Goal: Task Accomplishment & Management: Manage account settings

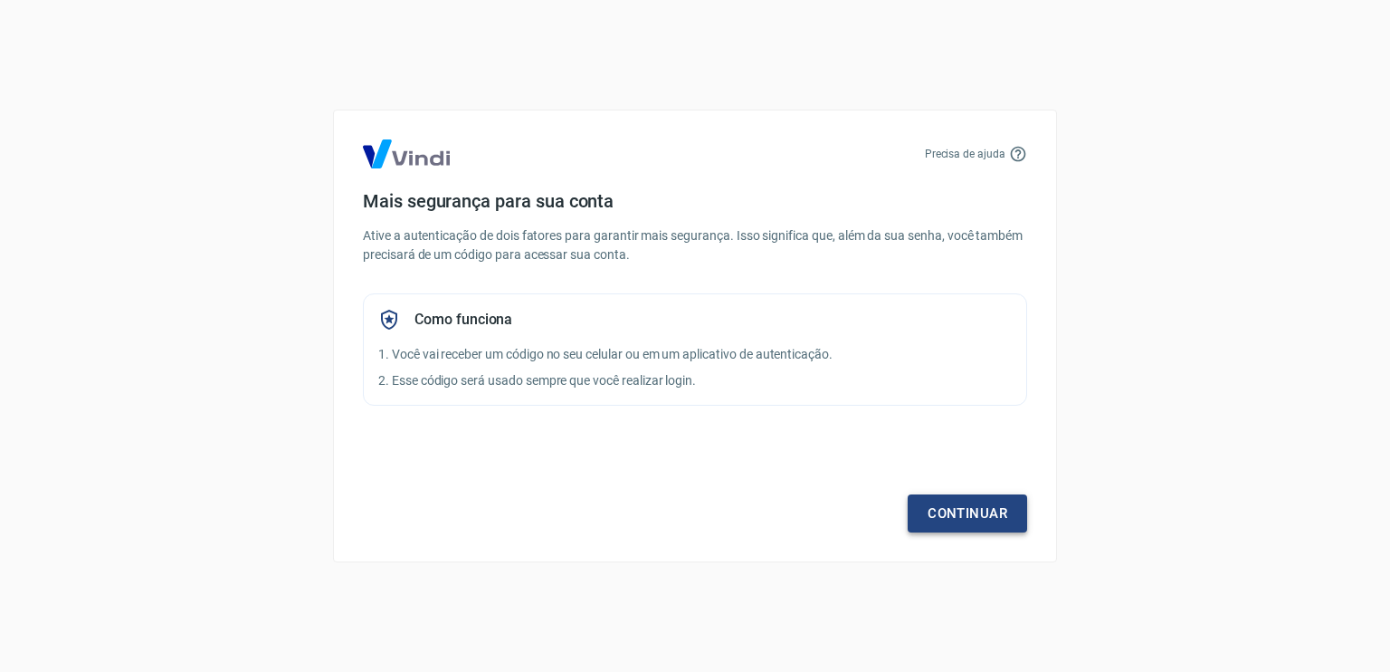
click at [995, 520] on link "Continuar" at bounding box center [967, 513] width 119 height 38
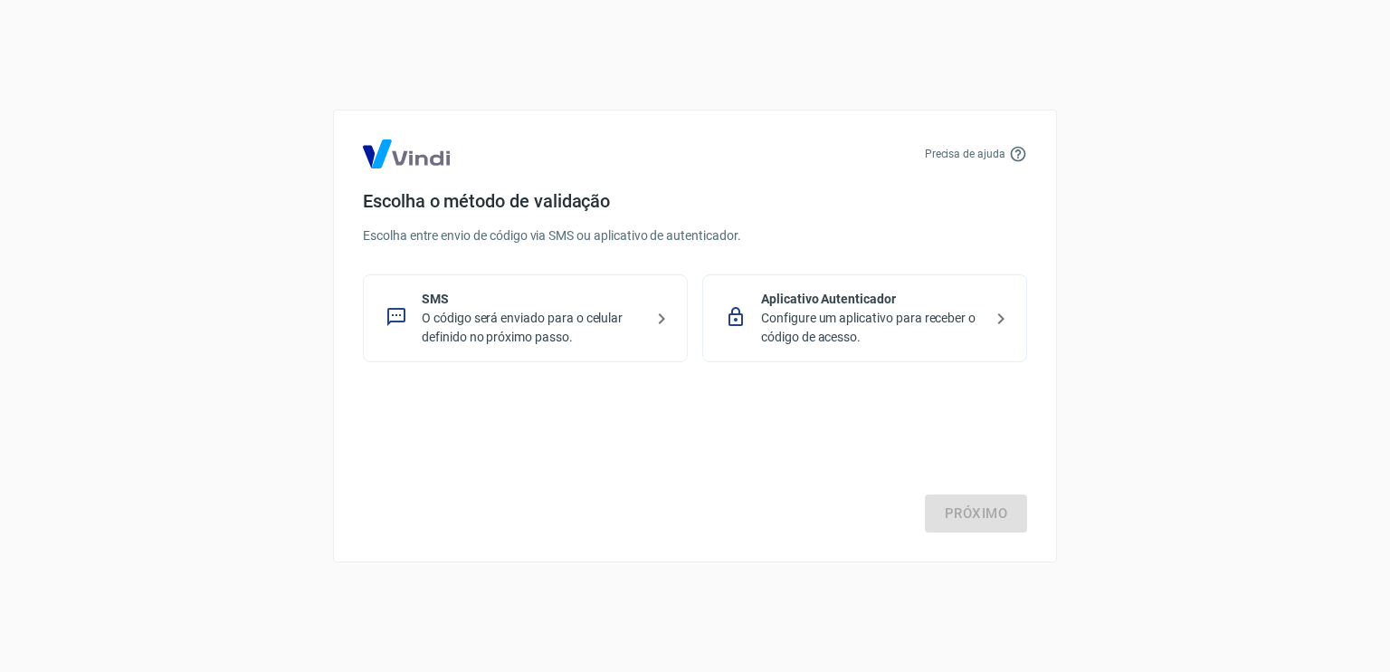
click at [909, 295] on p "Aplicativo Autenticador" at bounding box center [872, 299] width 222 height 19
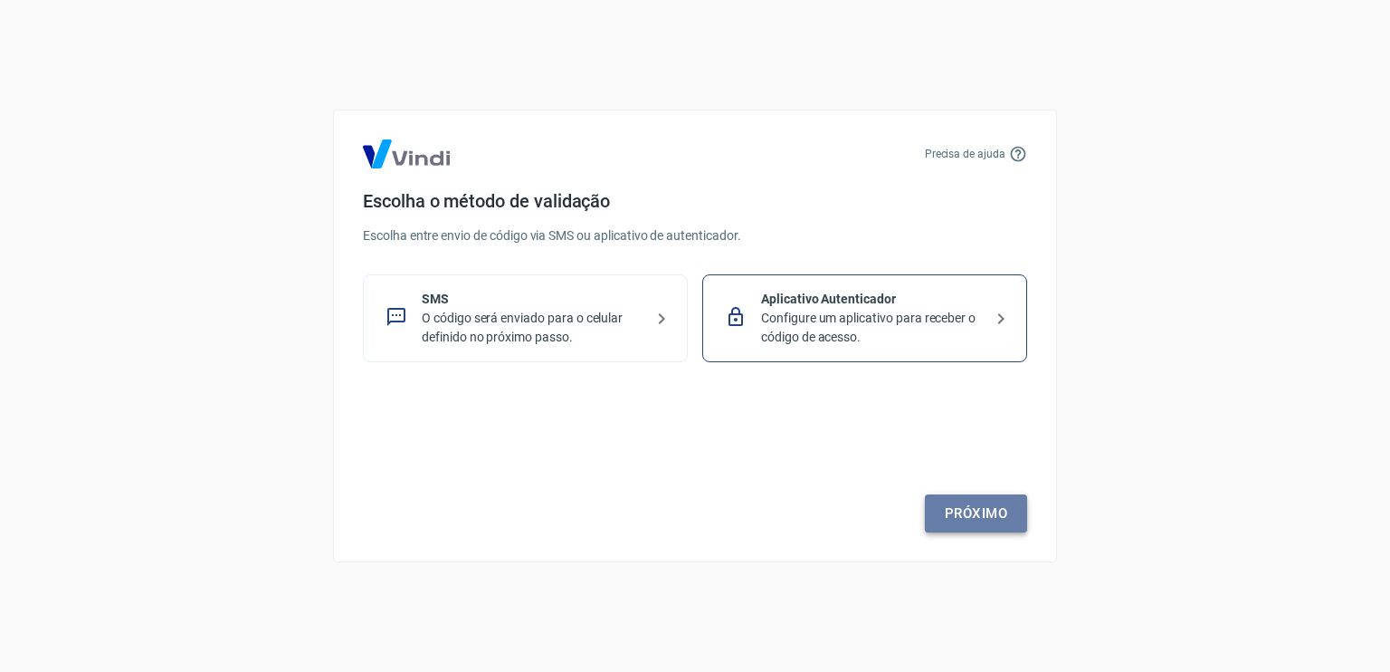
click at [988, 512] on link "Próximo" at bounding box center [976, 513] width 102 height 38
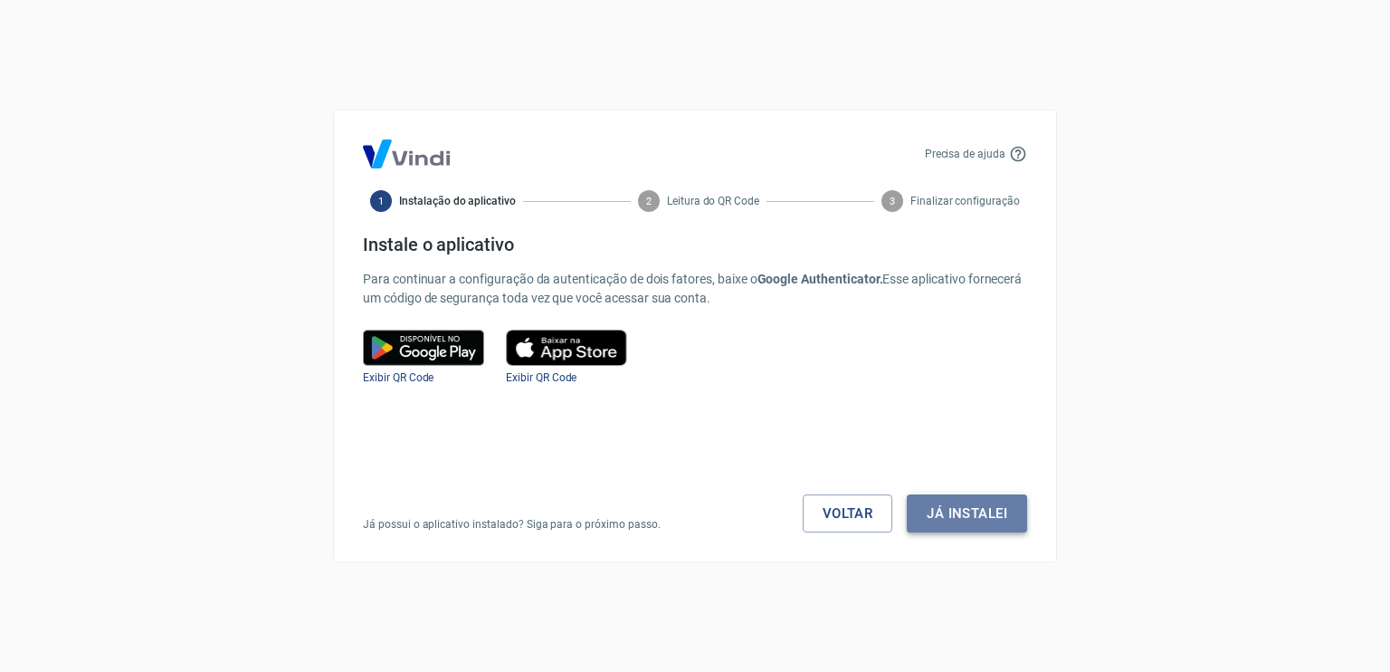
click at [978, 506] on button "Já instalei" at bounding box center [967, 513] width 120 height 38
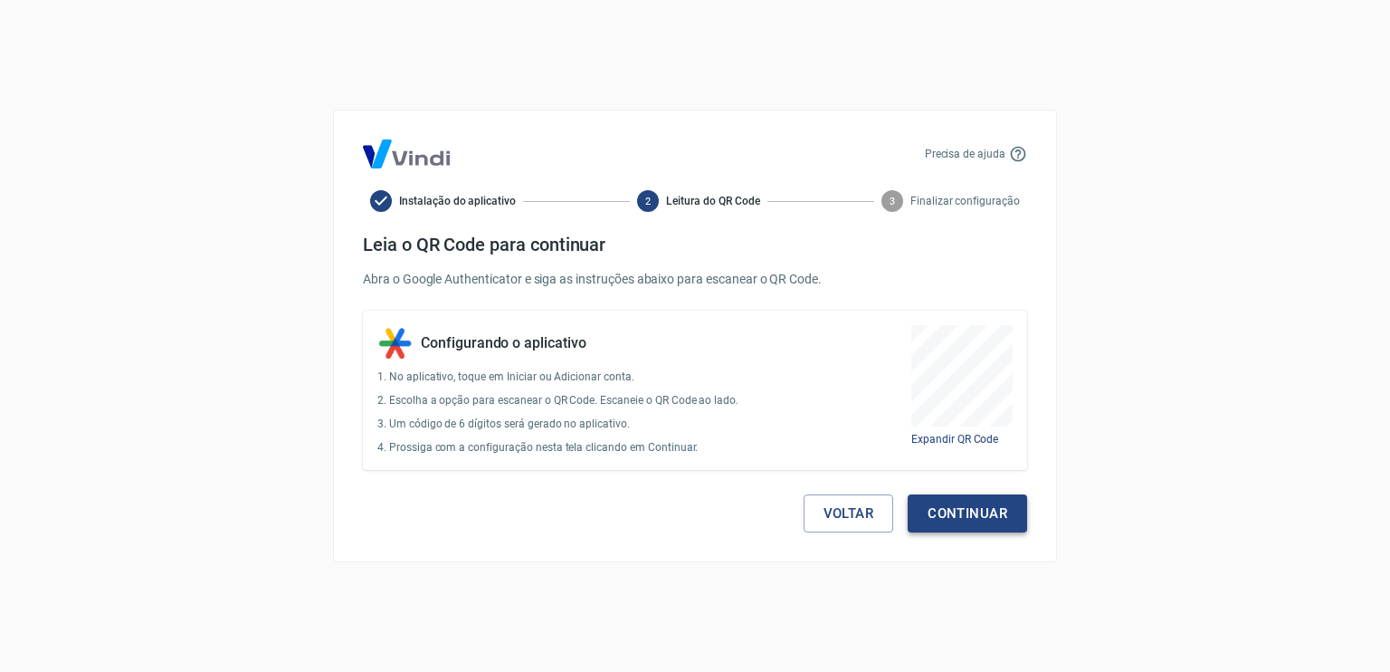
click at [1000, 520] on button "Continuar" at bounding box center [967, 513] width 119 height 38
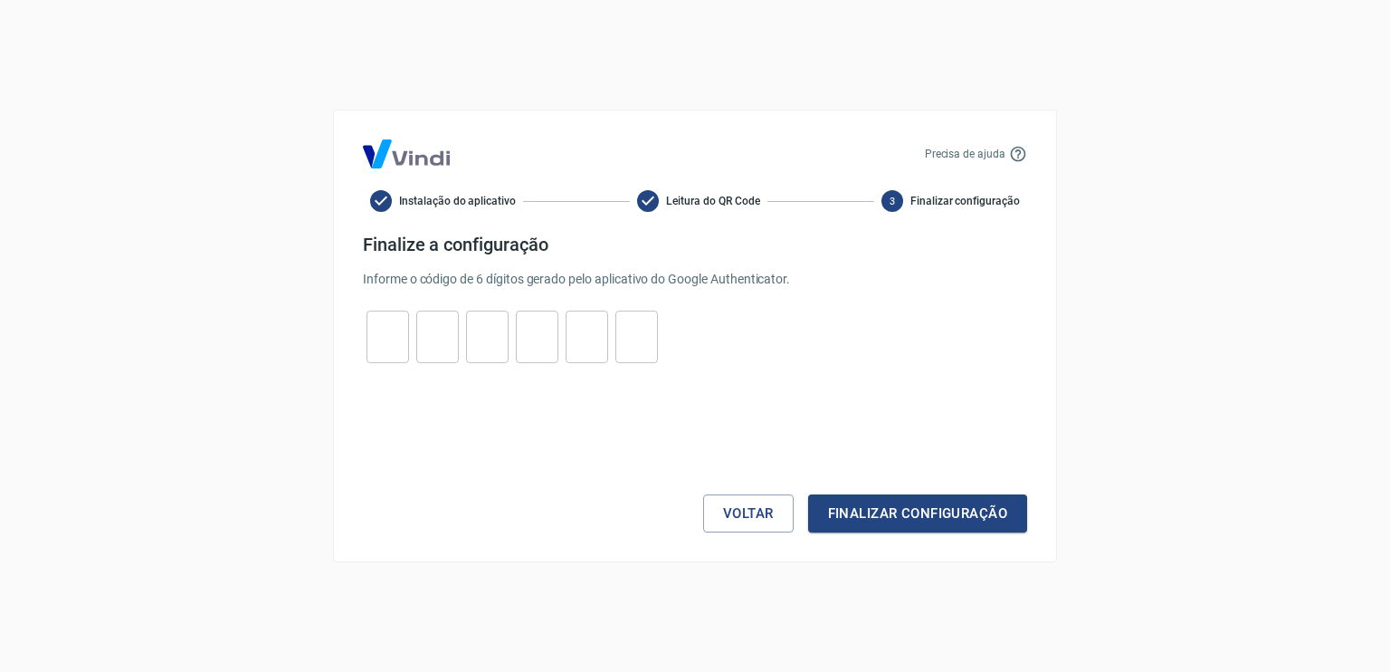
click at [380, 329] on input "tel" at bounding box center [388, 337] width 43 height 39
type input "9"
type input "8"
type input "6"
type input "3"
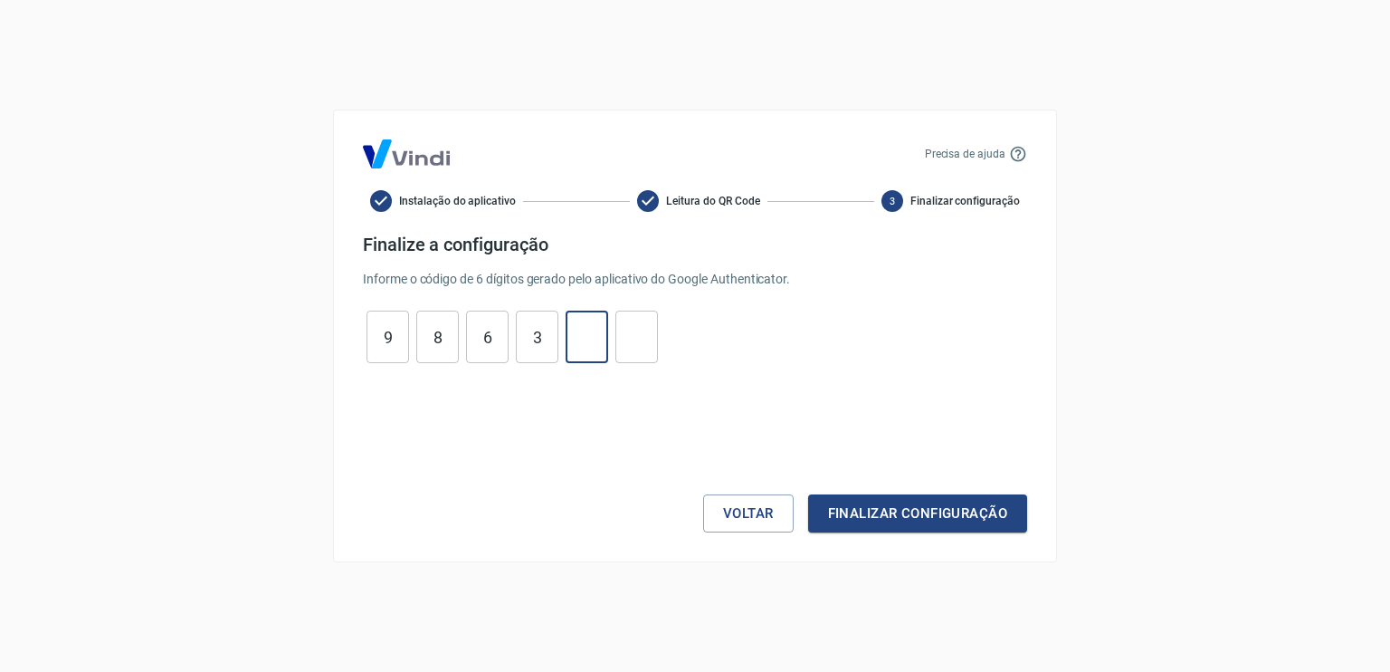
type input "2"
type input "9"
click at [849, 513] on button "Finalizar configuração" at bounding box center [917, 513] width 219 height 38
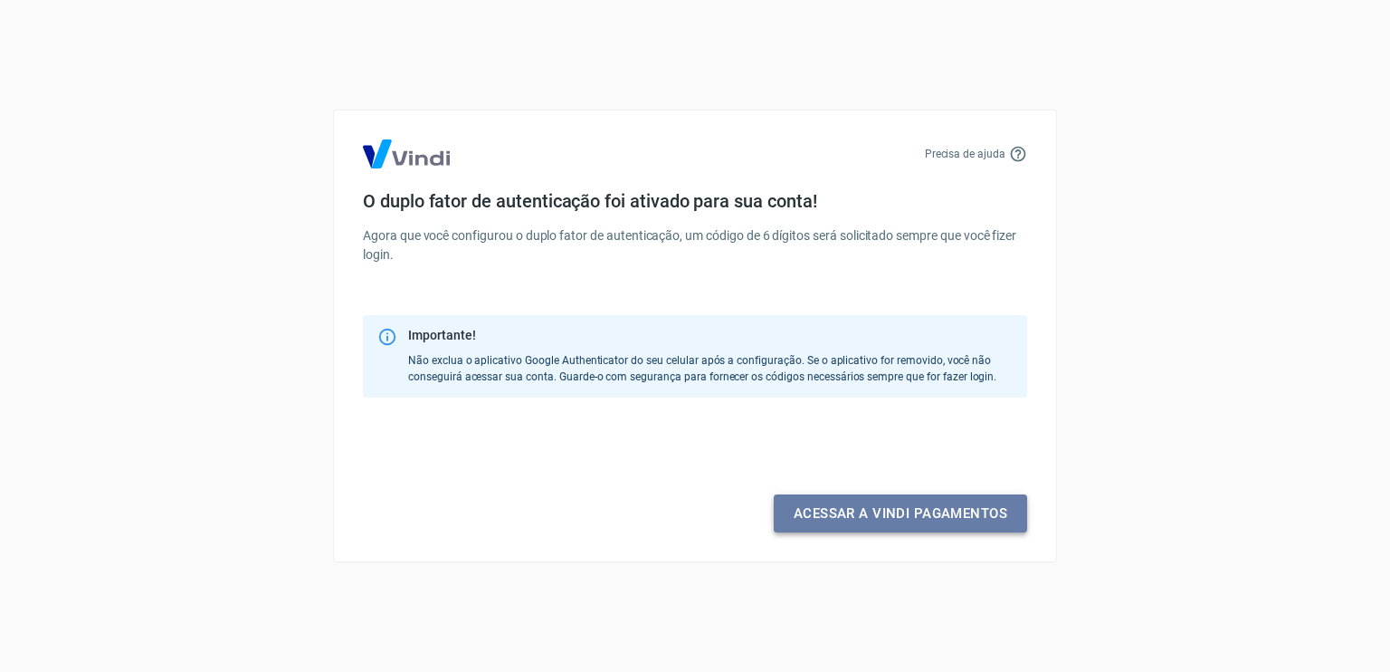
click at [888, 524] on link "Acessar a Vindi pagamentos" at bounding box center [900, 513] width 253 height 38
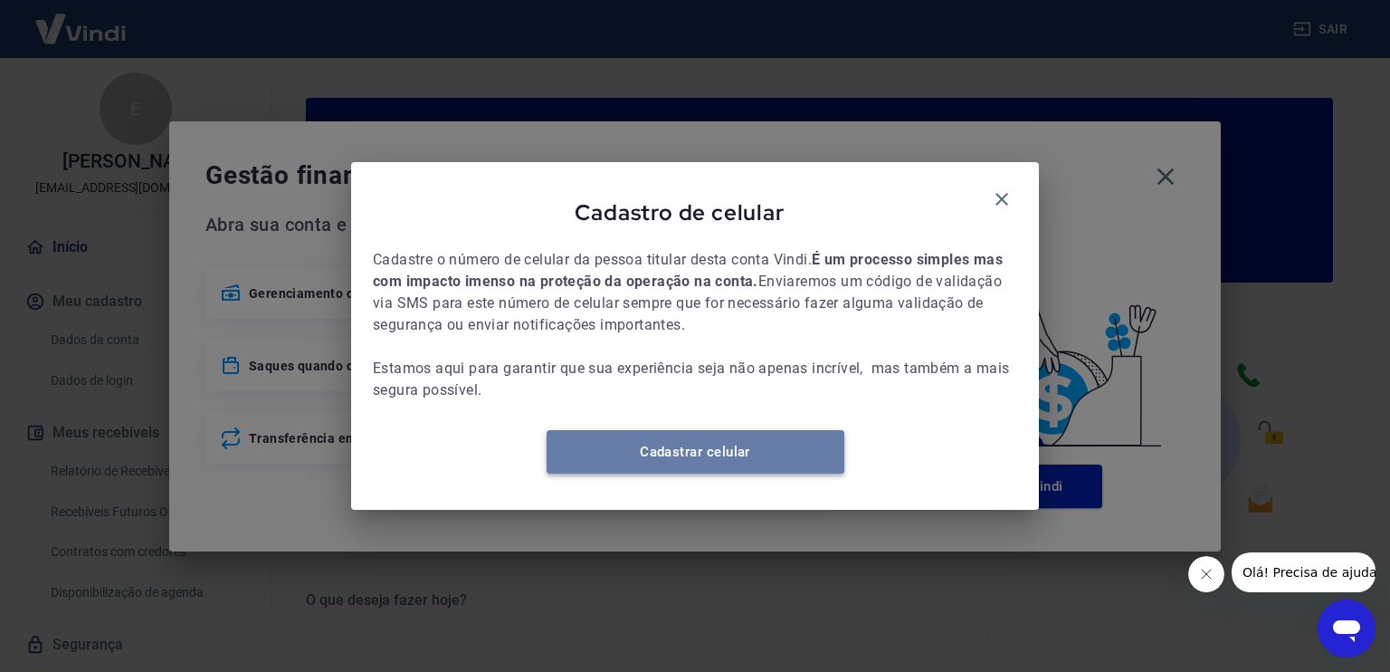
click at [666, 472] on link "Cadastrar celular" at bounding box center [696, 451] width 298 height 43
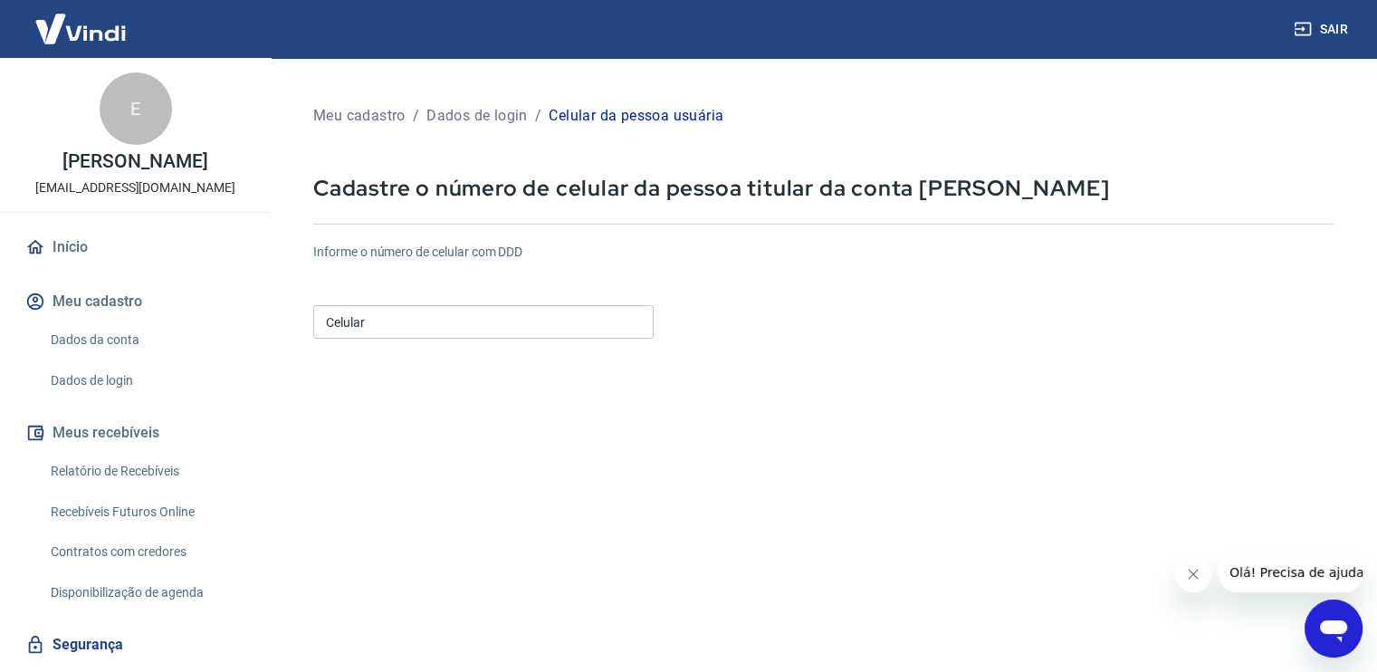
click at [420, 335] on input "Celular" at bounding box center [483, 321] width 340 height 33
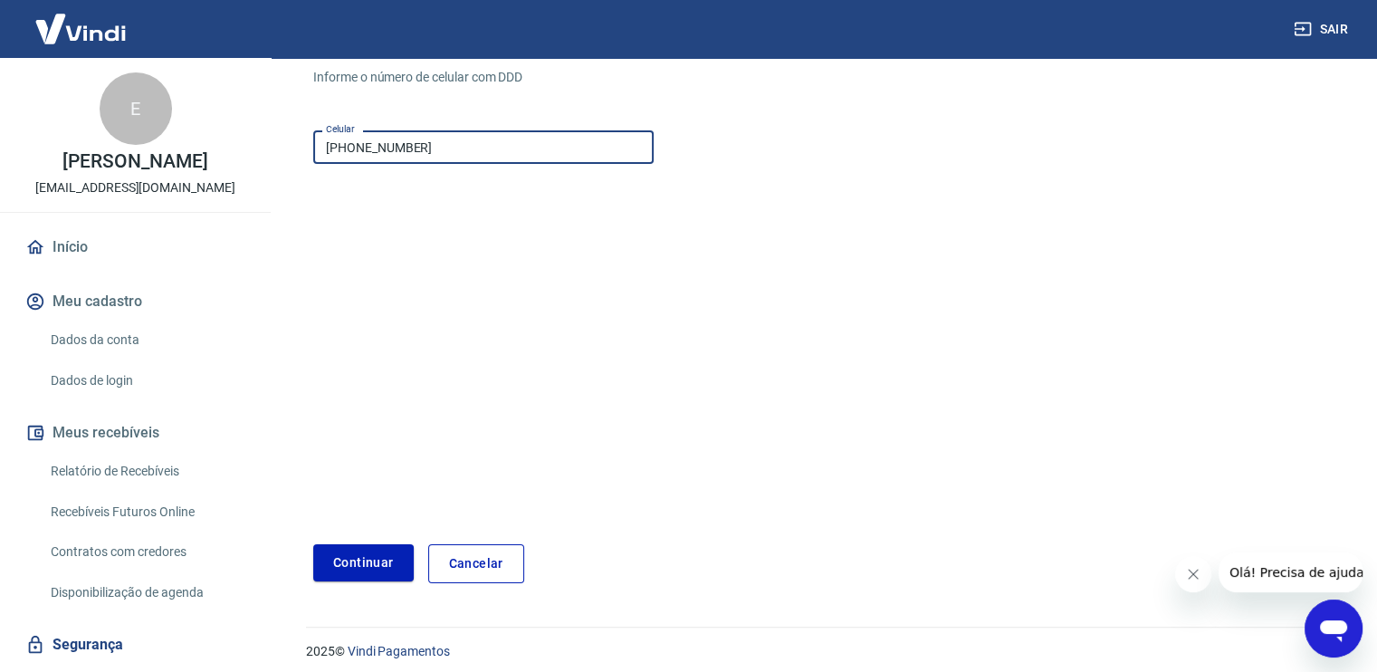
scroll to position [185, 0]
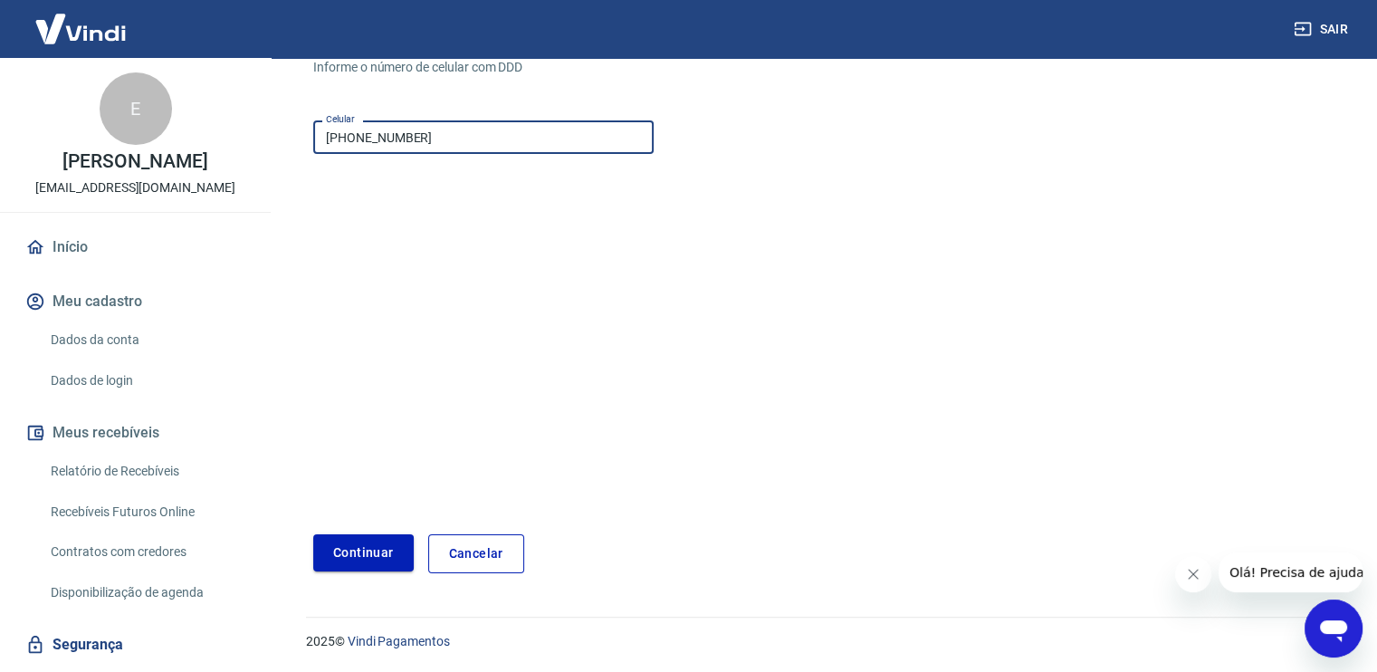
type input "[PHONE_NUMBER]"
click at [362, 559] on button "Continuar" at bounding box center [363, 552] width 100 height 37
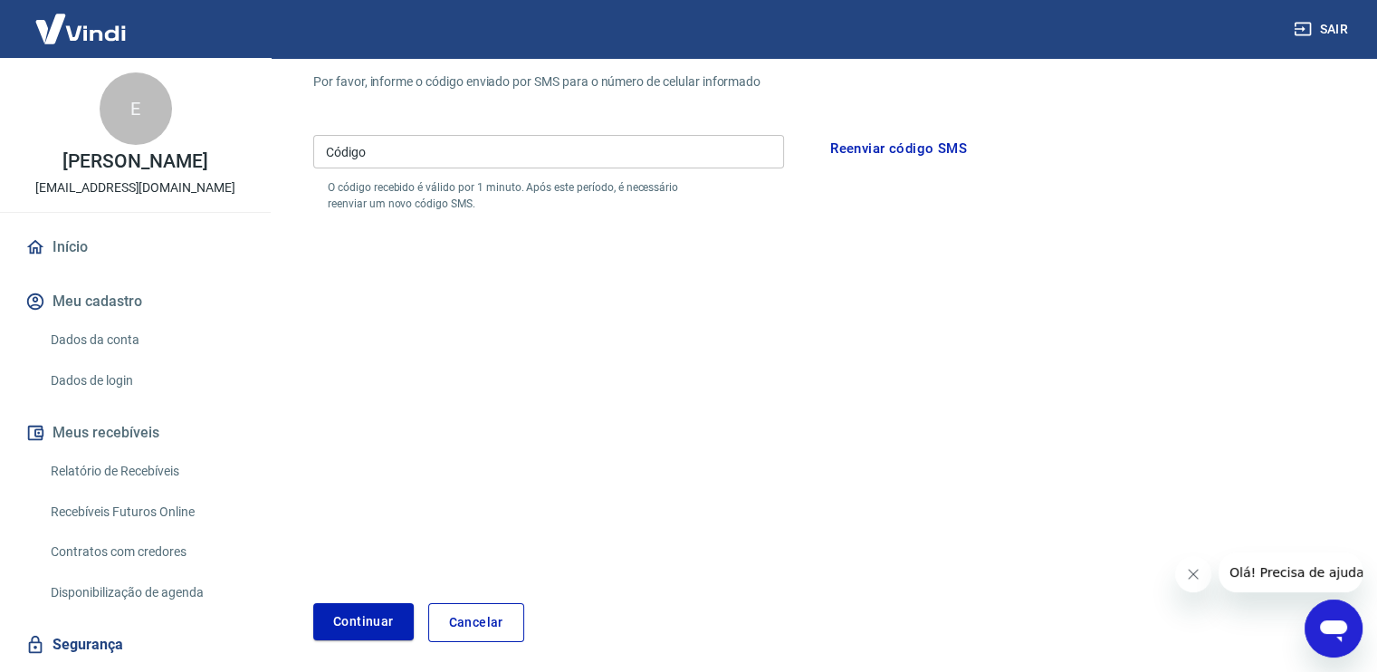
click at [501, 166] on input "Código" at bounding box center [548, 151] width 471 height 33
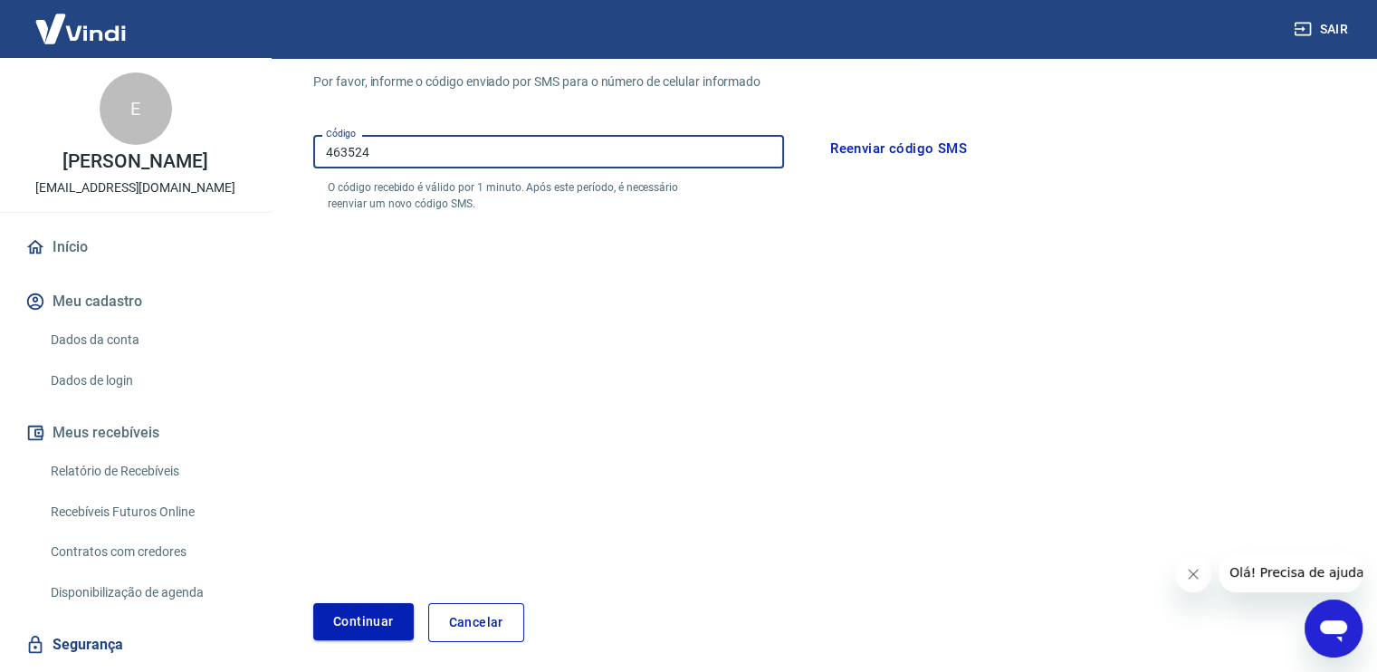
type input "463524"
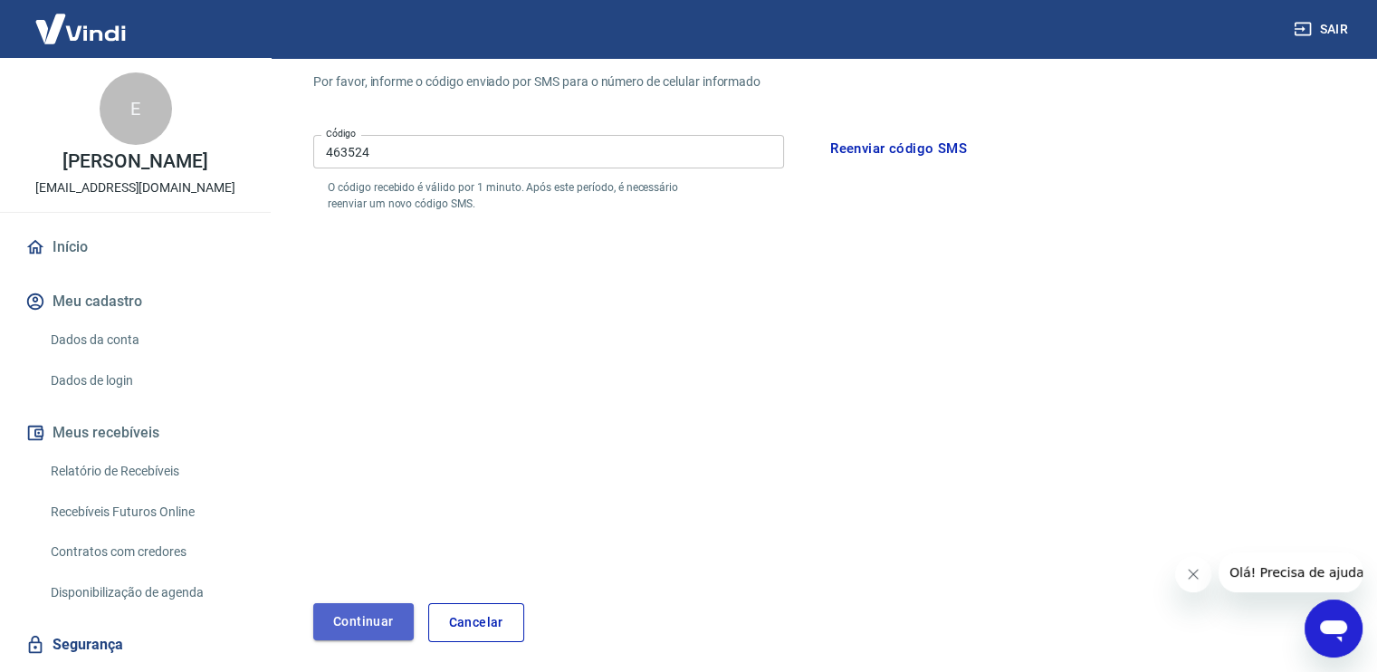
click at [379, 623] on button "Continuar" at bounding box center [363, 621] width 100 height 37
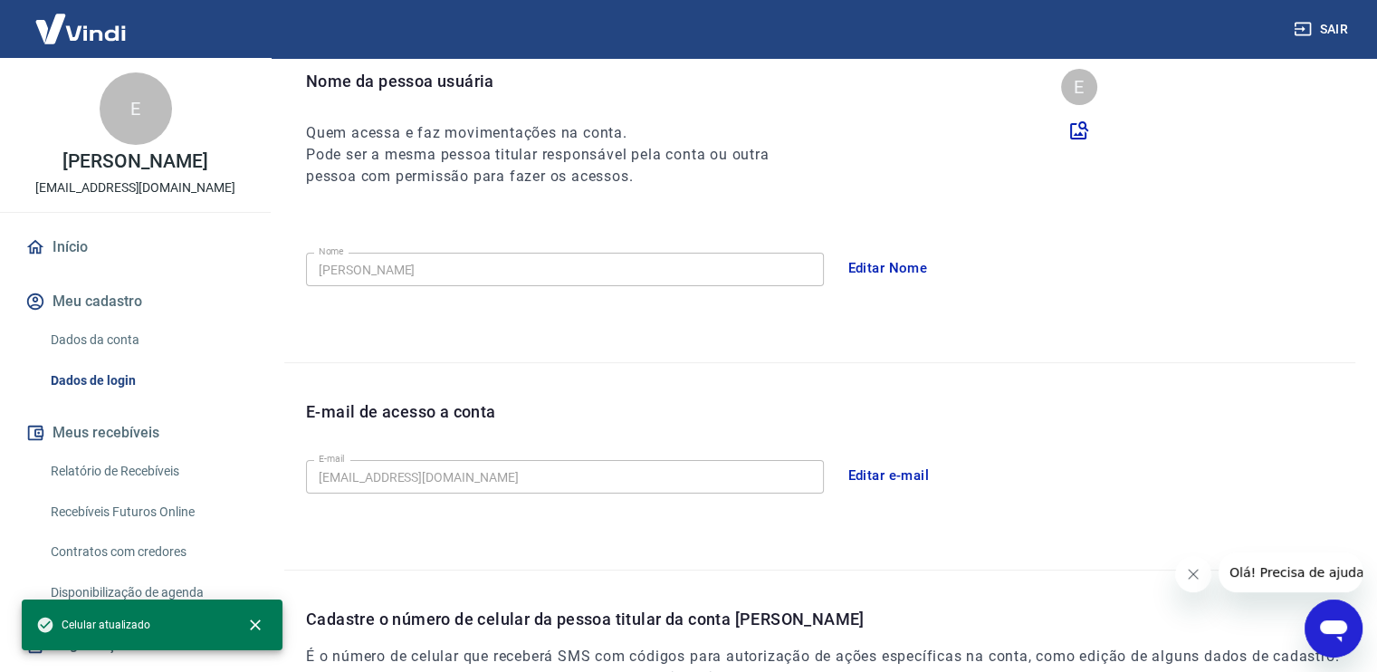
scroll to position [416, 0]
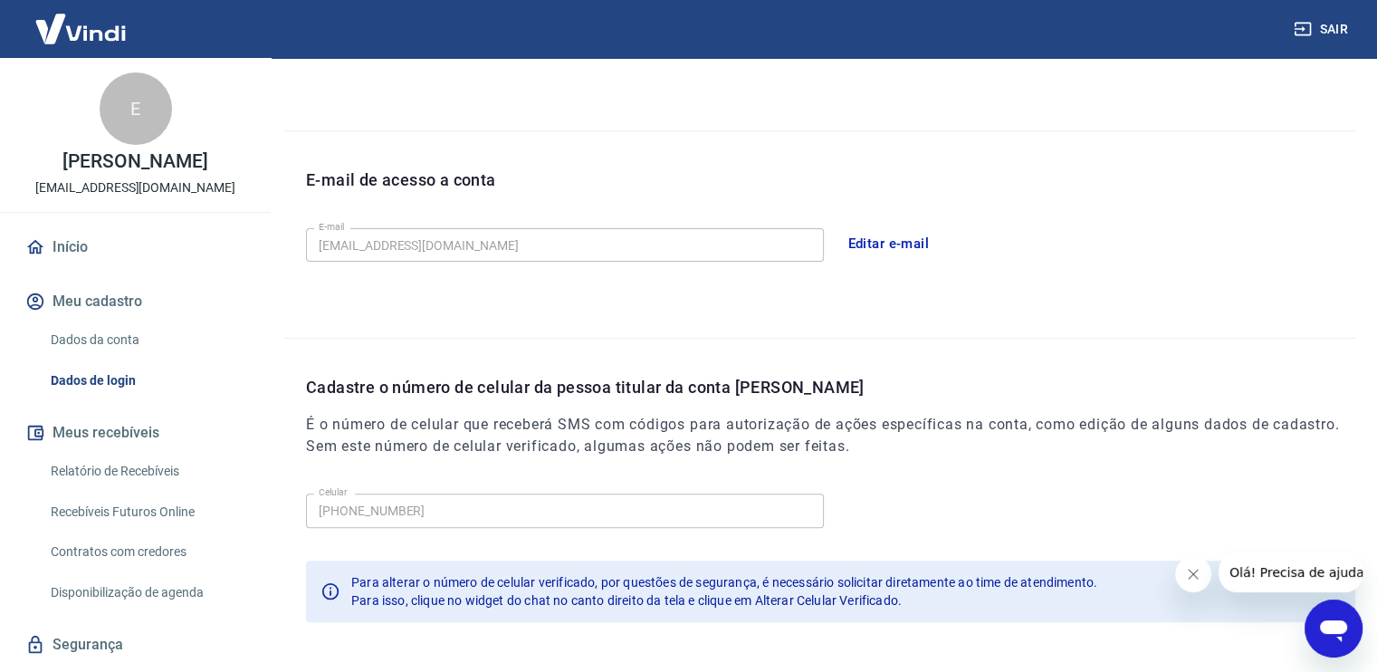
click at [1340, 29] on button "Sair" at bounding box center [1322, 29] width 65 height 33
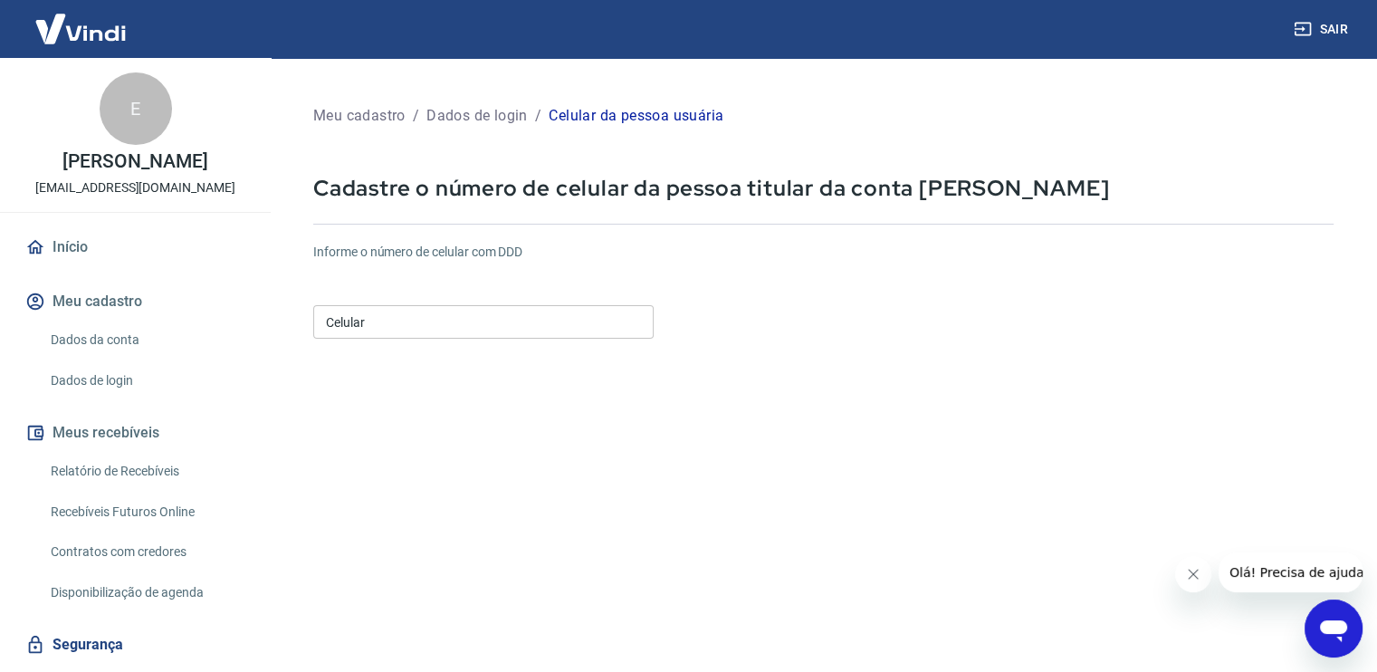
click at [366, 320] on input "Celular" at bounding box center [483, 321] width 340 height 33
type input "[PHONE_NUMBER]"
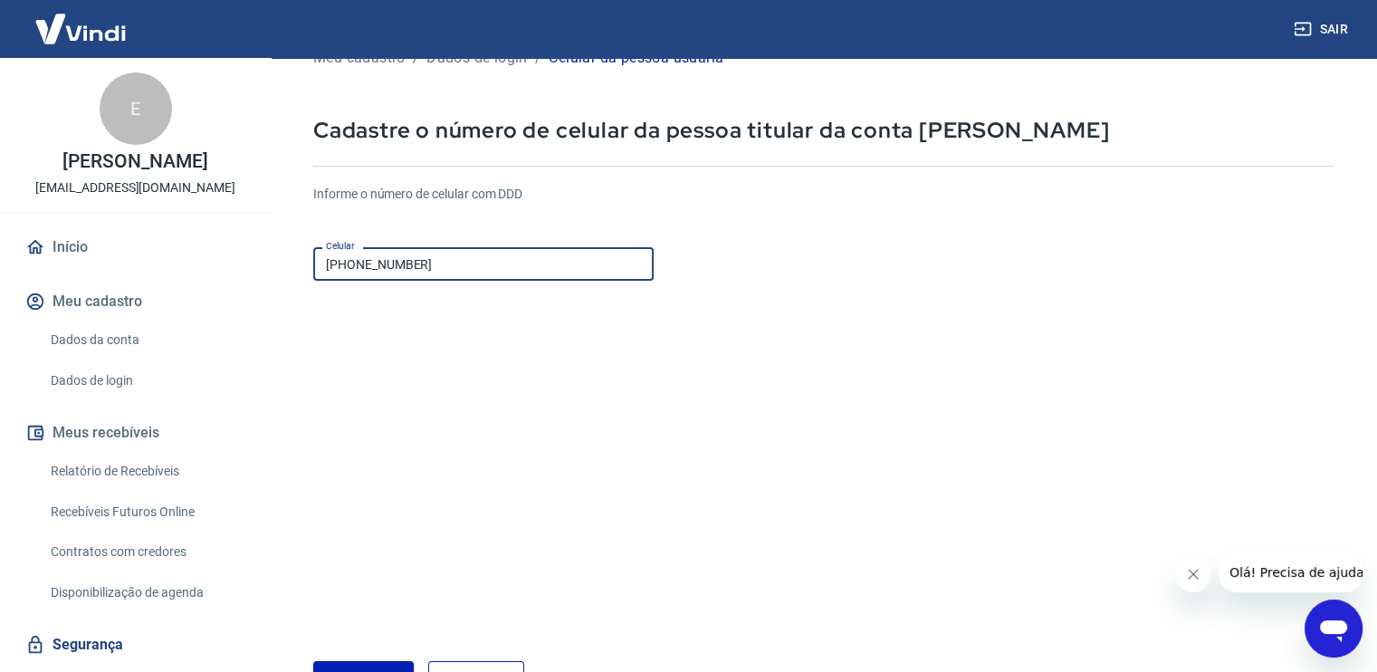
scroll to position [185, 0]
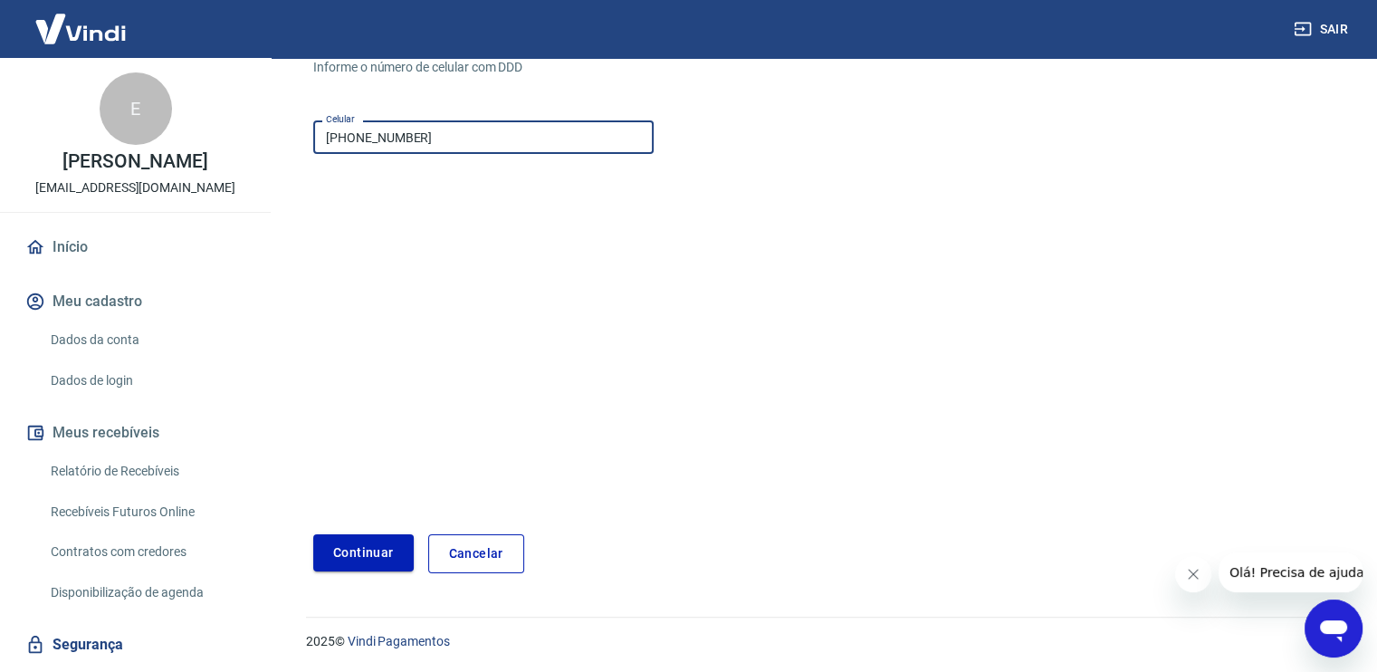
click at [368, 559] on button "Continuar" at bounding box center [363, 552] width 100 height 37
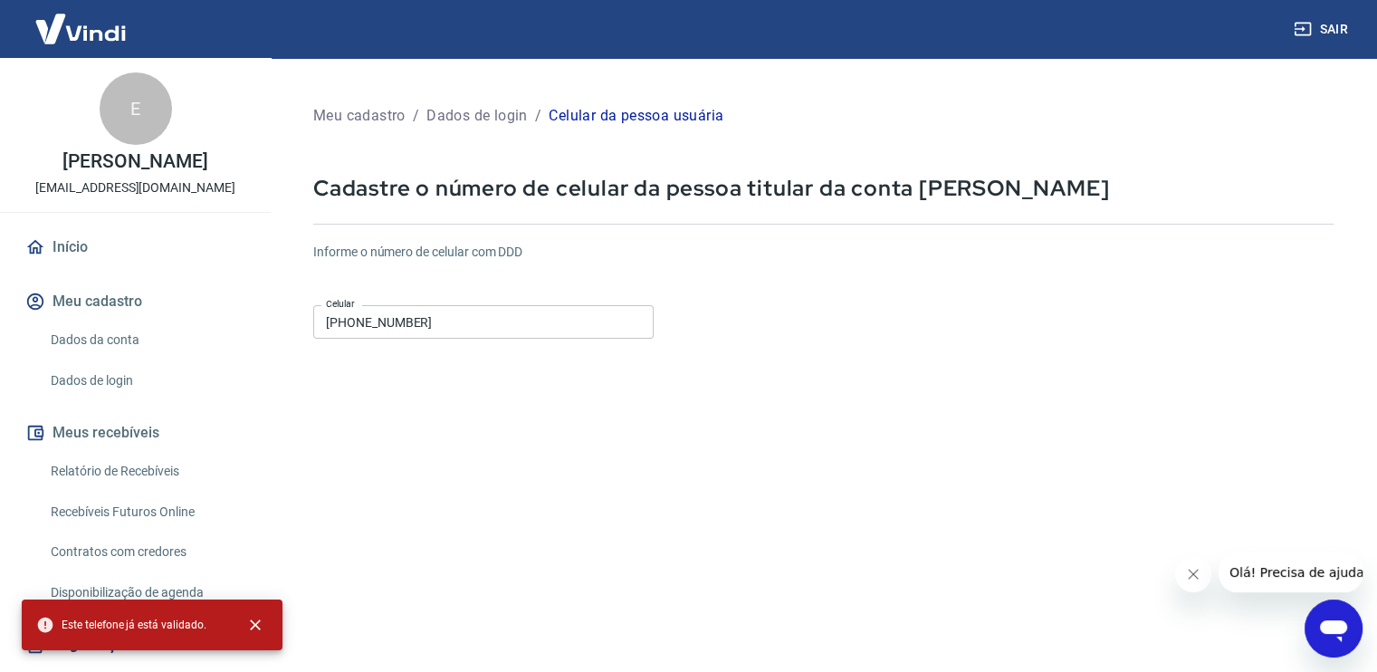
scroll to position [181, 0]
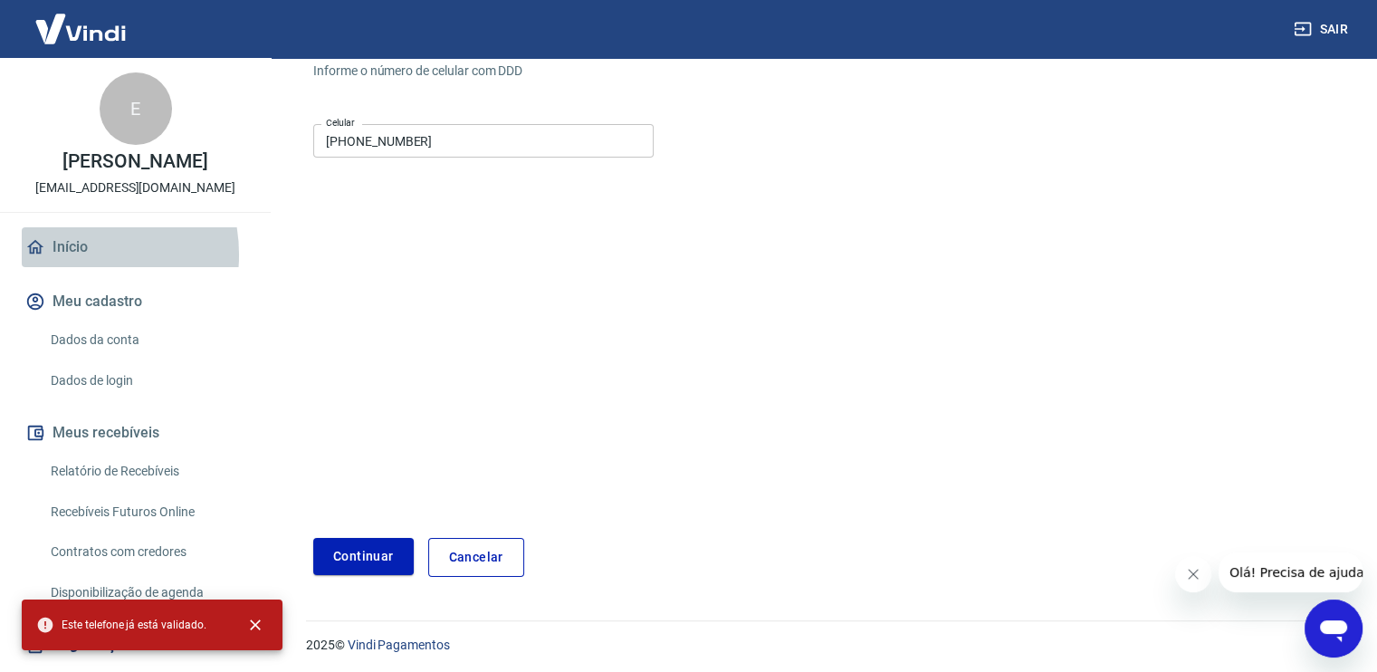
click at [72, 254] on link "Início" at bounding box center [135, 247] width 227 height 40
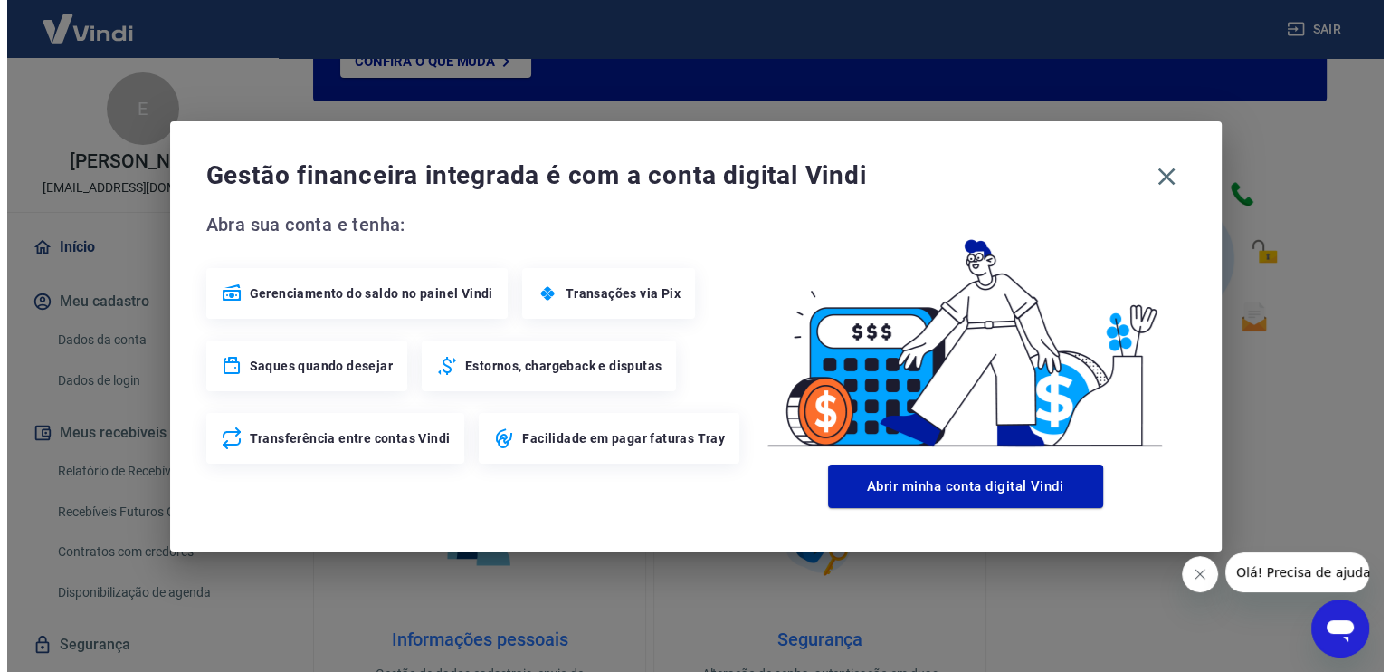
scroll to position [939, 0]
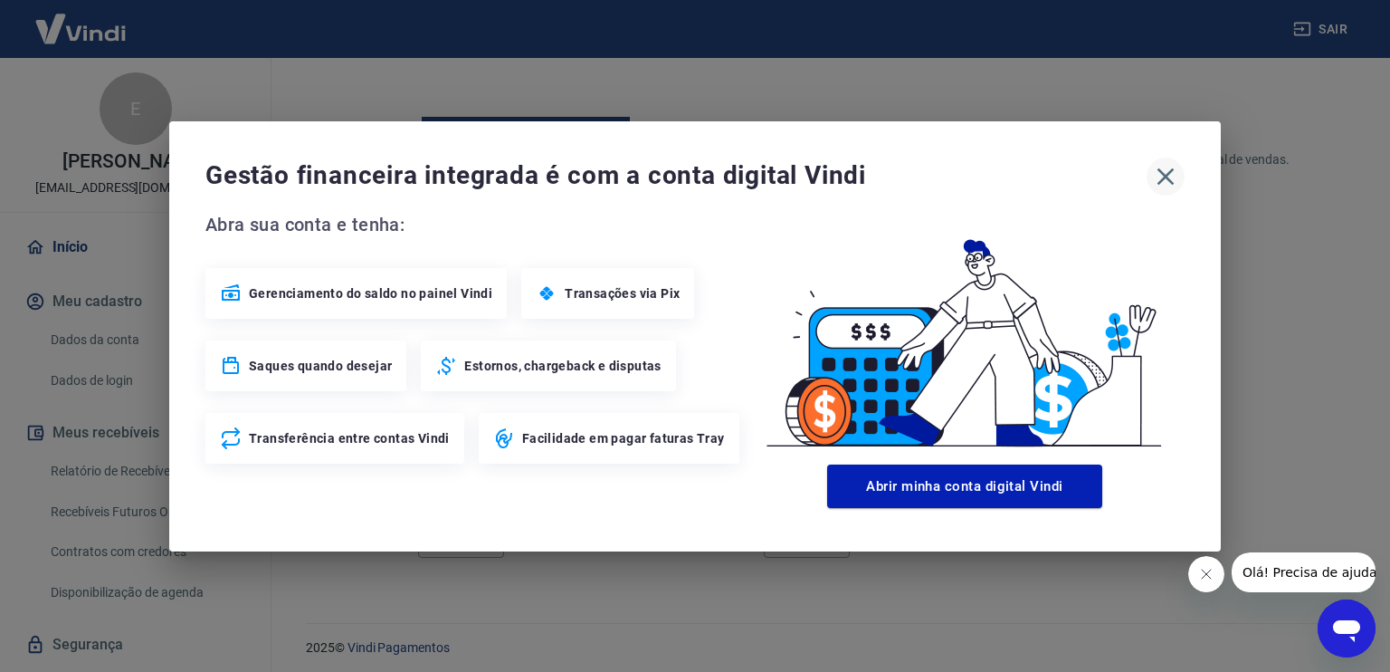
click at [1166, 174] on icon "button" at bounding box center [1166, 175] width 17 height 17
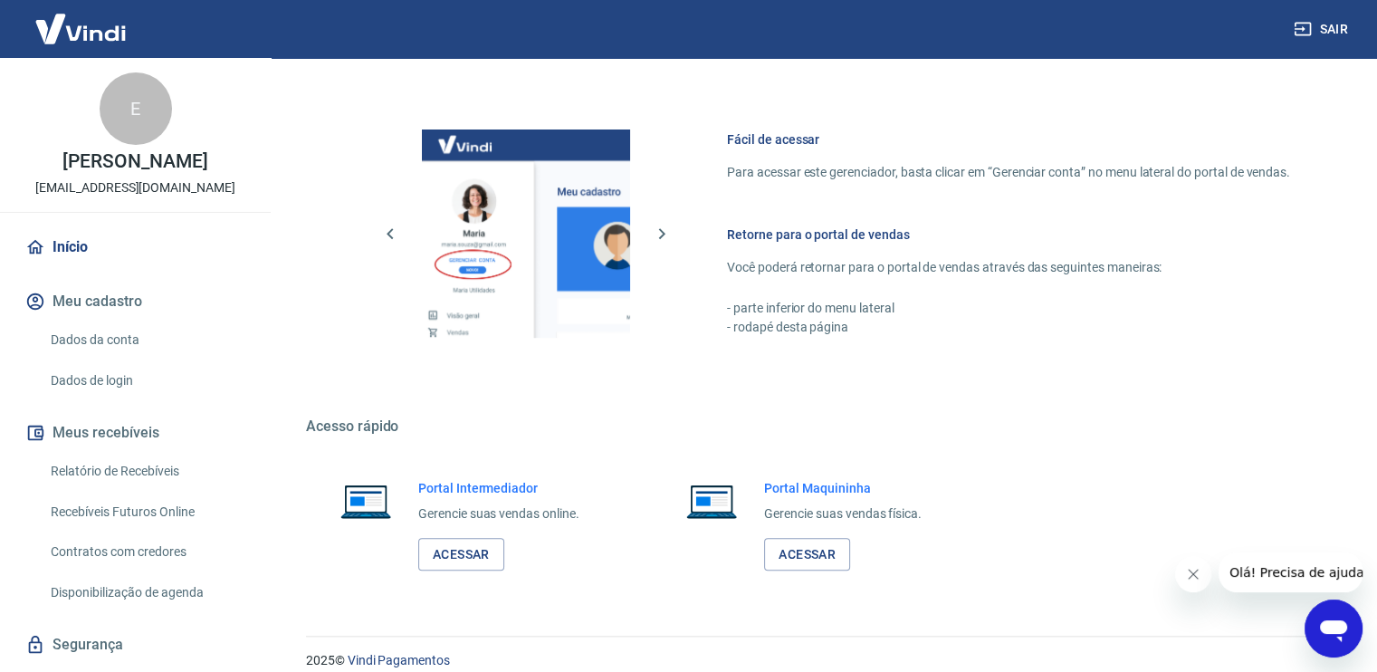
scroll to position [945, 0]
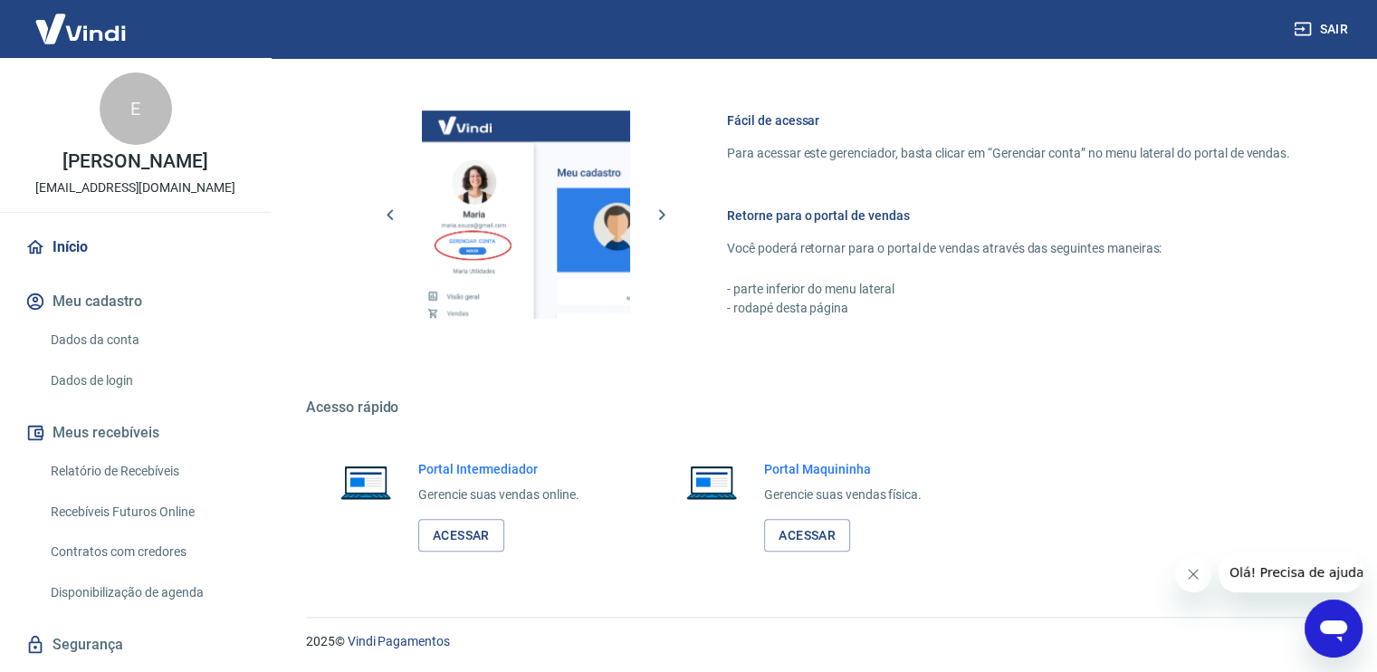
click at [83, 245] on link "Início" at bounding box center [135, 247] width 227 height 40
click at [112, 307] on button "Meu cadastro" at bounding box center [135, 302] width 227 height 40
click at [1328, 28] on button "Sair" at bounding box center [1322, 29] width 65 height 33
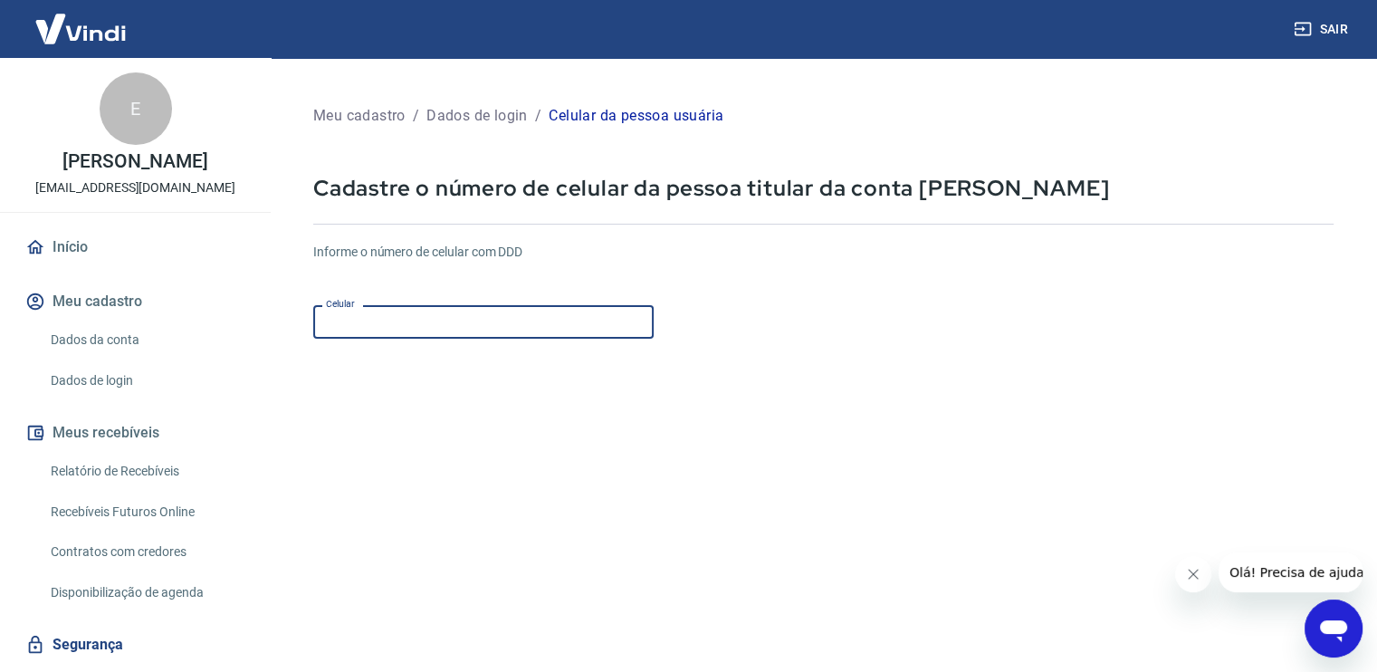
click at [447, 325] on input "Celular" at bounding box center [483, 321] width 340 height 33
type input "[PHONE_NUMBER]"
click at [1332, 35] on button "Sair" at bounding box center [1322, 29] width 65 height 33
